Goal: Task Accomplishment & Management: Manage account settings

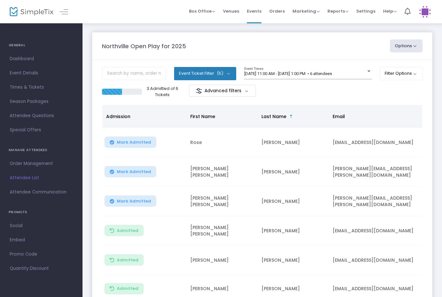
click at [142, 145] on button "Mark Admitted" at bounding box center [131, 142] width 52 height 11
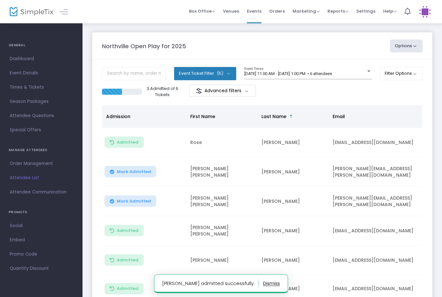
click at [139, 172] on span "Mark Admitted" at bounding box center [134, 171] width 34 height 5
click at [128, 202] on span "Mark Admitted" at bounding box center [134, 201] width 34 height 5
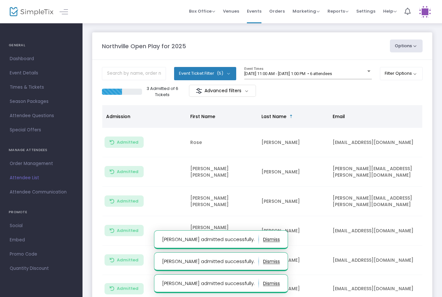
click at [315, 102] on m-panel-content "Event Ticket Filter (5) Select All General Admission: 1 year & older Additional…" at bounding box center [262, 194] width 340 height 269
click at [330, 72] on span "9/20/2025 @ 11:00 AM - 9/20/2025 @ 1:00 PM • 6 attendees" at bounding box center [288, 73] width 88 height 5
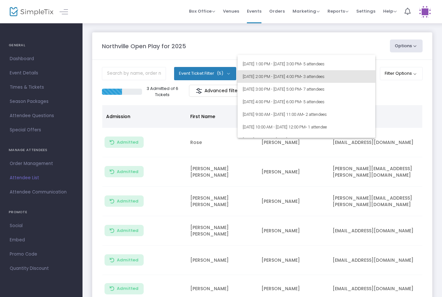
scroll to position [34, 0]
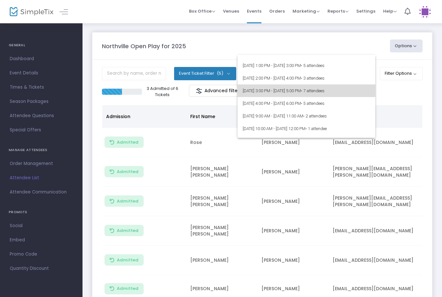
click at [346, 94] on span "9/20/2025 @ 3:00 PM - 9/20/2025 @ 5:00 PM • 7 attendees" at bounding box center [306, 90] width 127 height 13
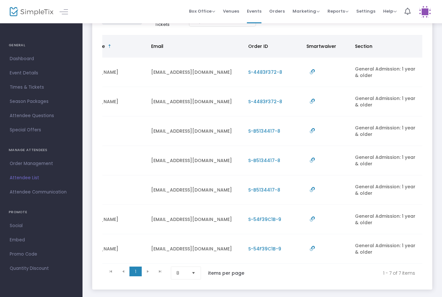
scroll to position [0, 182]
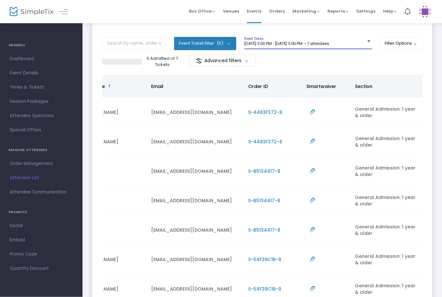
click at [325, 43] on span "9/20/2025 @ 3:00 PM - 9/20/2025 @ 5:00 PM • 7 attendees" at bounding box center [286, 43] width 85 height 5
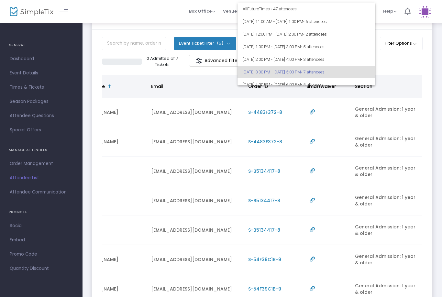
scroll to position [28, 0]
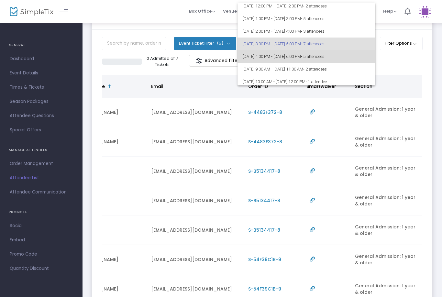
click at [325, 58] on span "• 5 attendees" at bounding box center [313, 56] width 24 height 5
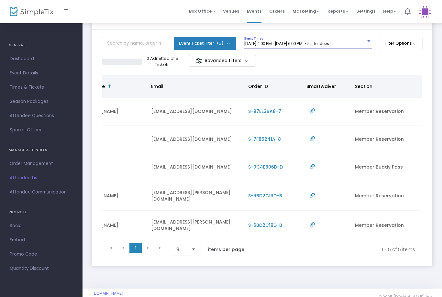
scroll to position [17, 0]
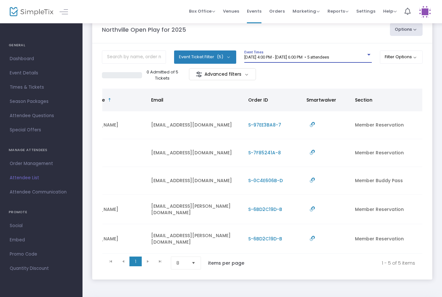
click at [319, 52] on div "9/20/2025 @ 4:00 PM - 9/20/2025 @ 6:00 PM • 5 attendees Event Times" at bounding box center [307, 56] width 127 height 12
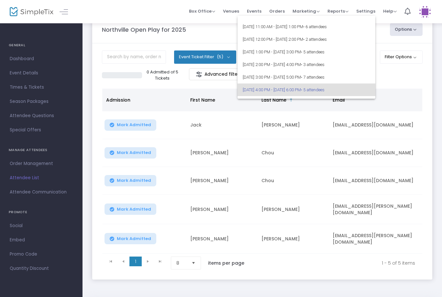
scroll to position [0, 0]
click at [325, 53] on span "• 5 attendees" at bounding box center [313, 52] width 24 height 5
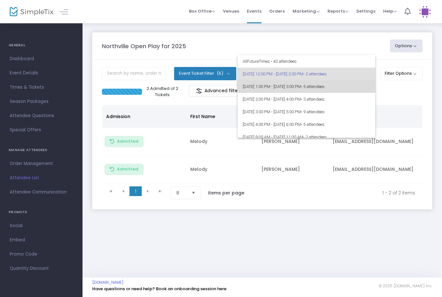
click at [320, 88] on span "[DATE] 1:00 PM - [DATE] 3:00 PM • 5 attendees" at bounding box center [306, 86] width 127 height 13
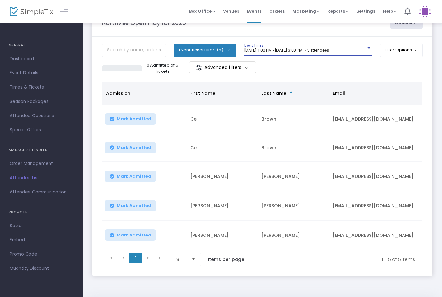
click at [329, 52] on span "[DATE] 1:00 PM - [DATE] 3:00 PM • 5 attendees" at bounding box center [286, 50] width 85 height 5
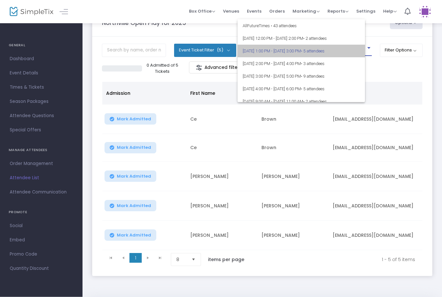
scroll to position [23, 0]
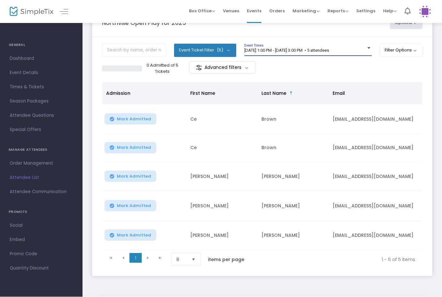
click at [329, 49] on span "[DATE] 1:00 PM - [DATE] 3:00 PM • 5 attendees" at bounding box center [286, 50] width 85 height 5
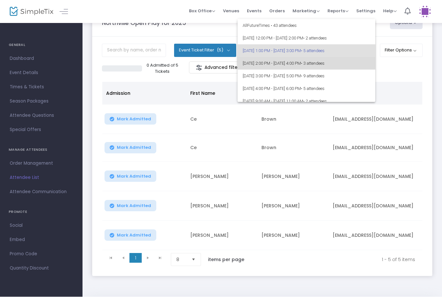
click at [326, 64] on span "9/20/2025 @ 2:00 PM - 9/20/2025 @ 4:00 PM • 3 attendees" at bounding box center [306, 63] width 127 height 13
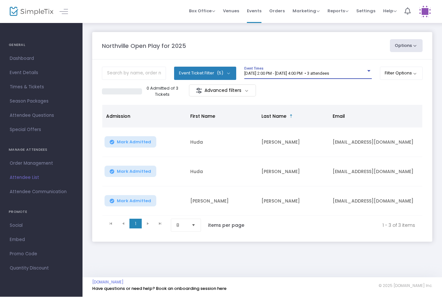
click at [325, 74] on span "9/20/2025 @ 2:00 PM - 9/20/2025 @ 4:00 PM • 3 attendees" at bounding box center [286, 73] width 85 height 5
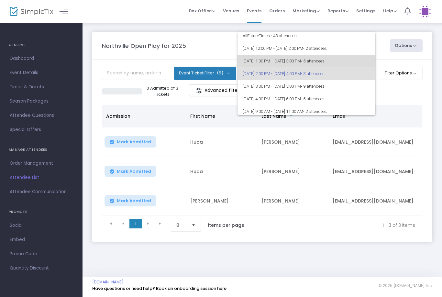
click at [325, 62] on span "• 5 attendees" at bounding box center [313, 61] width 24 height 5
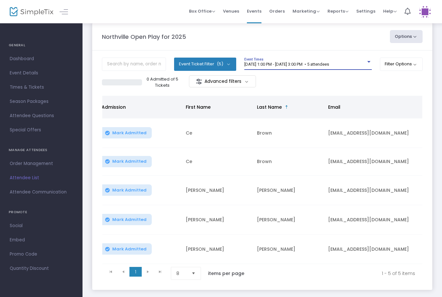
click at [323, 59] on div "9/20/2025 @ 1:00 PM - 9/20/2025 @ 3:00 PM • 5 attendees Event Times" at bounding box center [307, 64] width 127 height 12
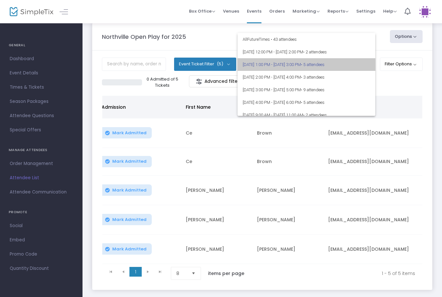
click at [325, 63] on span "• 5 attendees" at bounding box center [313, 64] width 24 height 5
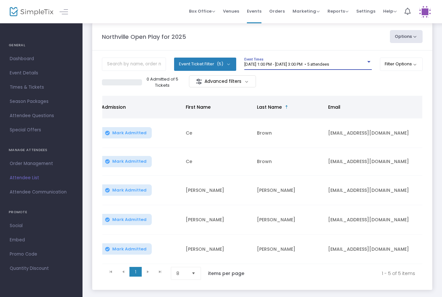
click at [325, 62] on span "[DATE] 1:00 PM - [DATE] 3:00 PM • 5 attendees" at bounding box center [286, 64] width 85 height 5
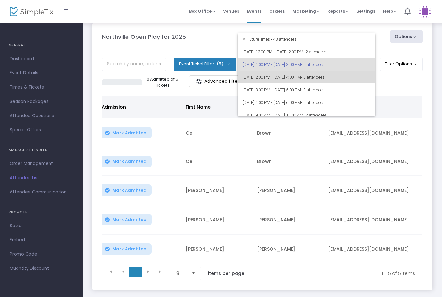
click at [318, 78] on span "9/20/2025 @ 2:00 PM - 9/20/2025 @ 4:00 PM • 3 attendees" at bounding box center [306, 77] width 127 height 13
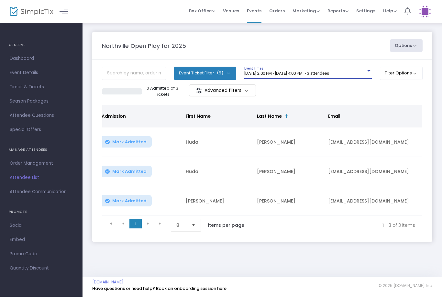
click at [295, 76] on span "9/20/2025 @ 2:00 PM - 9/20/2025 @ 4:00 PM • 3 attendees" at bounding box center [286, 73] width 85 height 5
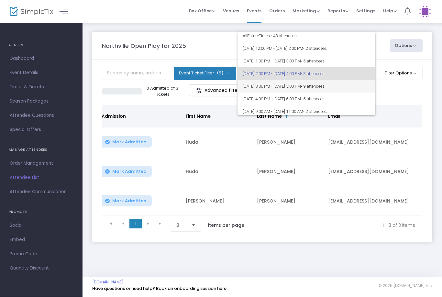
click at [310, 90] on span "9/20/2025 @ 3:00 PM - 9/20/2025 @ 5:00 PM • 9 attendees" at bounding box center [306, 86] width 127 height 13
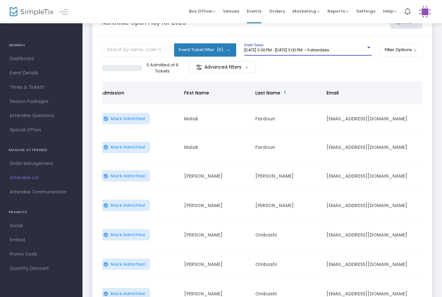
click at [329, 48] on span "9/20/2025 @ 3:00 PM - 9/20/2025 @ 5:00 PM • 9 attendees" at bounding box center [286, 50] width 85 height 5
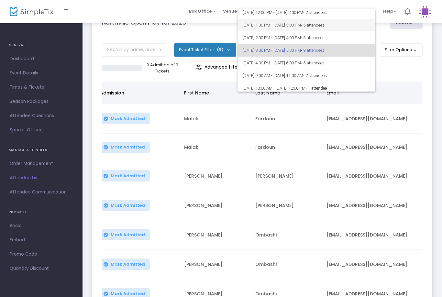
click at [324, 28] on span "[DATE] 1:00 PM - [DATE] 3:00 PM • 5 attendees" at bounding box center [306, 25] width 127 height 13
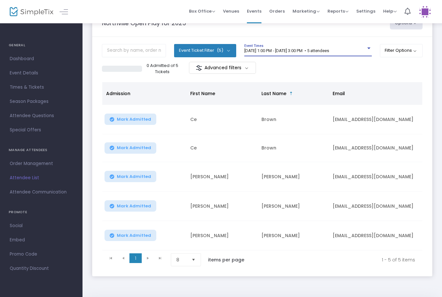
click at [146, 122] on span "Mark Admitted" at bounding box center [134, 119] width 34 height 5
click at [140, 149] on span "Mark Admitted" at bounding box center [134, 147] width 34 height 5
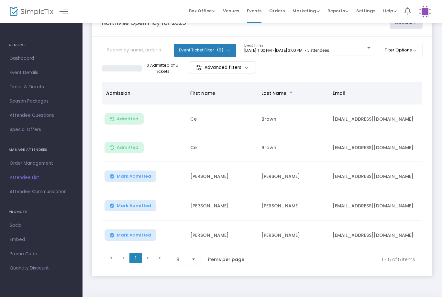
click at [329, 51] on span "[DATE] 1:00 PM - [DATE] 3:00 PM • 5 attendees" at bounding box center [286, 50] width 85 height 5
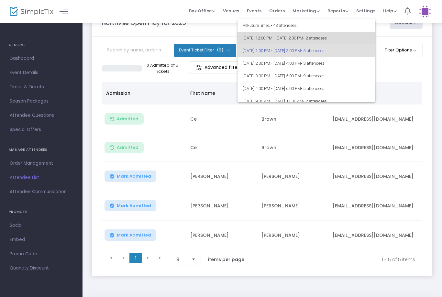
click at [331, 40] on span "9/20/2025 @ 12:00 PM - 9/20/2025 @ 2:00 PM • 2 attendees" at bounding box center [306, 38] width 127 height 13
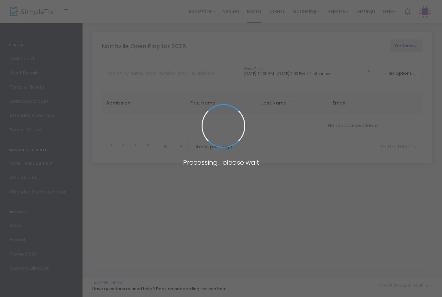
click at [335, 69] on span at bounding box center [221, 148] width 442 height 297
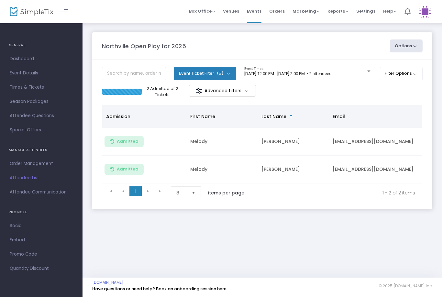
click at [335, 70] on div "9/20/2025 @ 12:00 PM - 9/20/2025 @ 2:00 PM • 2 attendees Event Times" at bounding box center [307, 73] width 127 height 12
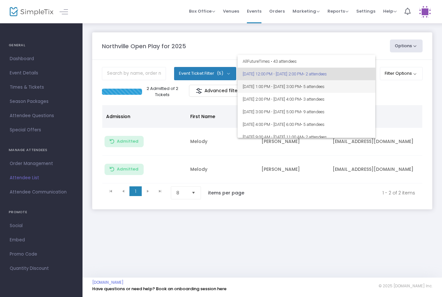
click at [325, 84] on span "[DATE] 1:00 PM - [DATE] 3:00 PM • 5 attendees" at bounding box center [306, 86] width 127 height 13
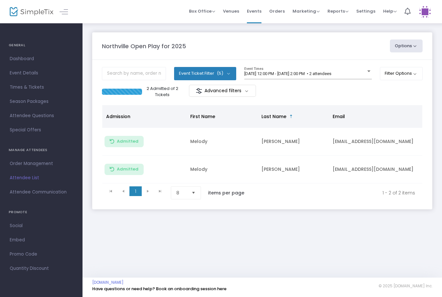
click at [331, 75] on span "[DATE] 12:00 PM - [DATE] 2:00 PM • 2 attendees" at bounding box center [287, 73] width 87 height 5
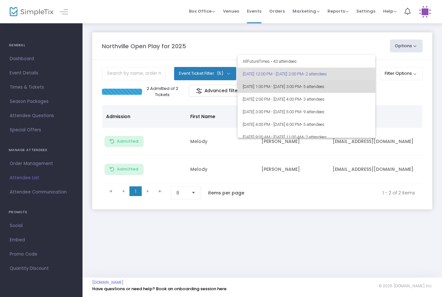
click at [325, 88] on span "• 5 attendees" at bounding box center [313, 86] width 24 height 5
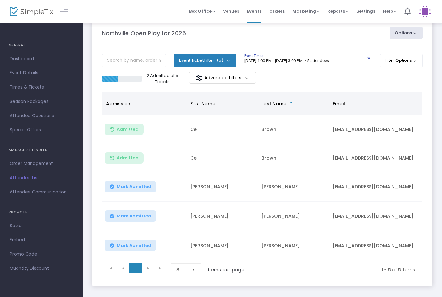
scroll to position [14, 0]
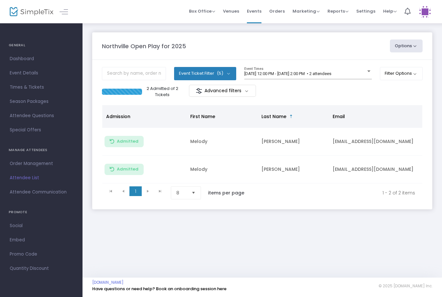
click at [272, 61] on m-panel-content "Event Ticket Filter (5) Select All General Admission: 1 year & older Additional…" at bounding box center [262, 134] width 340 height 149
click at [269, 64] on m-panel-content "Event Ticket Filter (5) Select All General Admission: 1 year & older Additional…" at bounding box center [262, 134] width 340 height 149
click at [278, 73] on span "[DATE] 12:00 PM - [DATE] 2:00 PM • 2 attendees" at bounding box center [287, 73] width 87 height 5
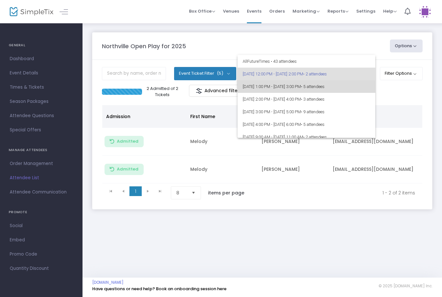
click at [285, 89] on span "[DATE] 1:00 PM - [DATE] 3:00 PM • 5 attendees" at bounding box center [306, 86] width 127 height 13
